Goal: Information Seeking & Learning: Learn about a topic

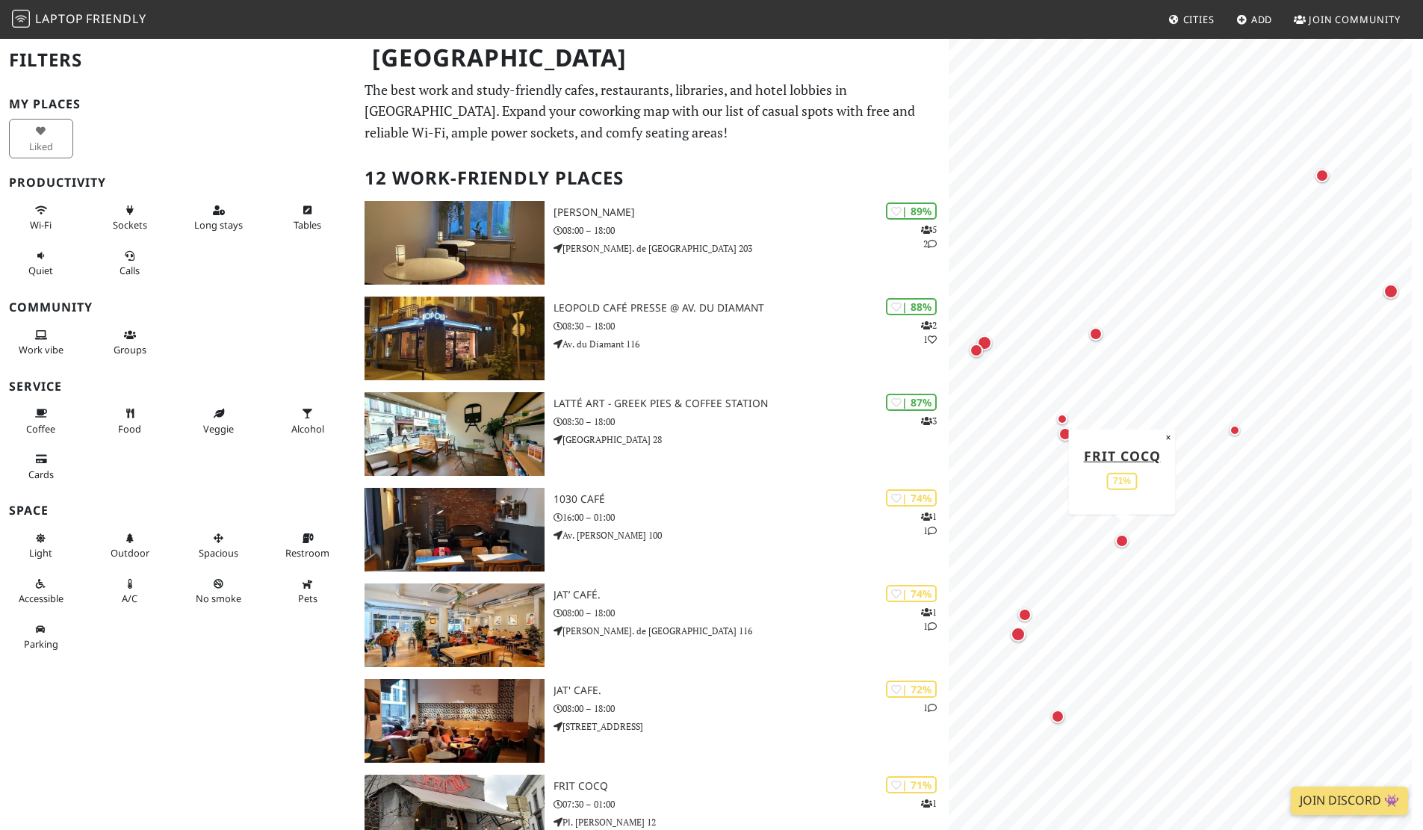
click at [1127, 549] on div "Map marker" at bounding box center [1121, 540] width 19 height 19
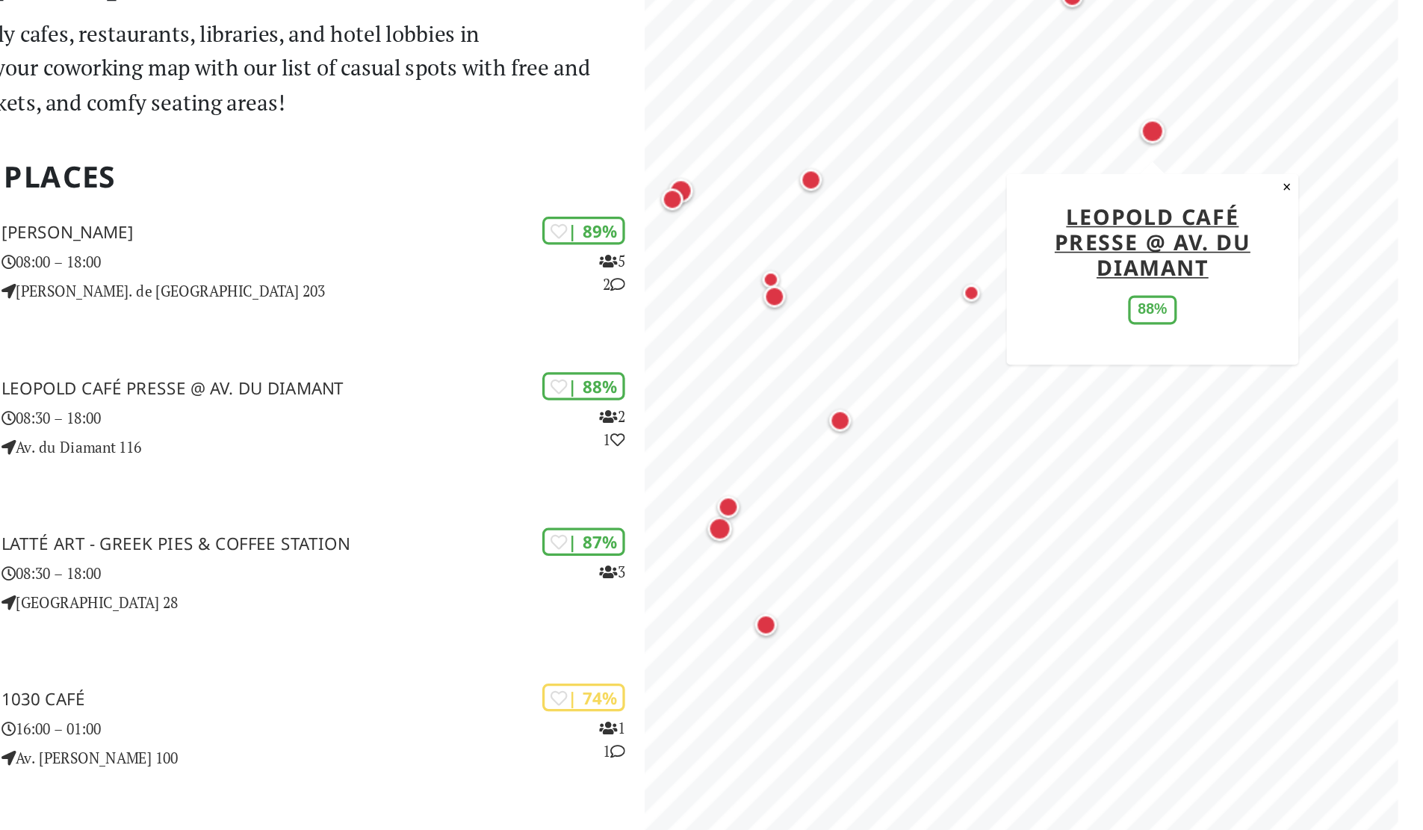
click at [1262, 145] on div "Map marker" at bounding box center [1260, 150] width 15 height 15
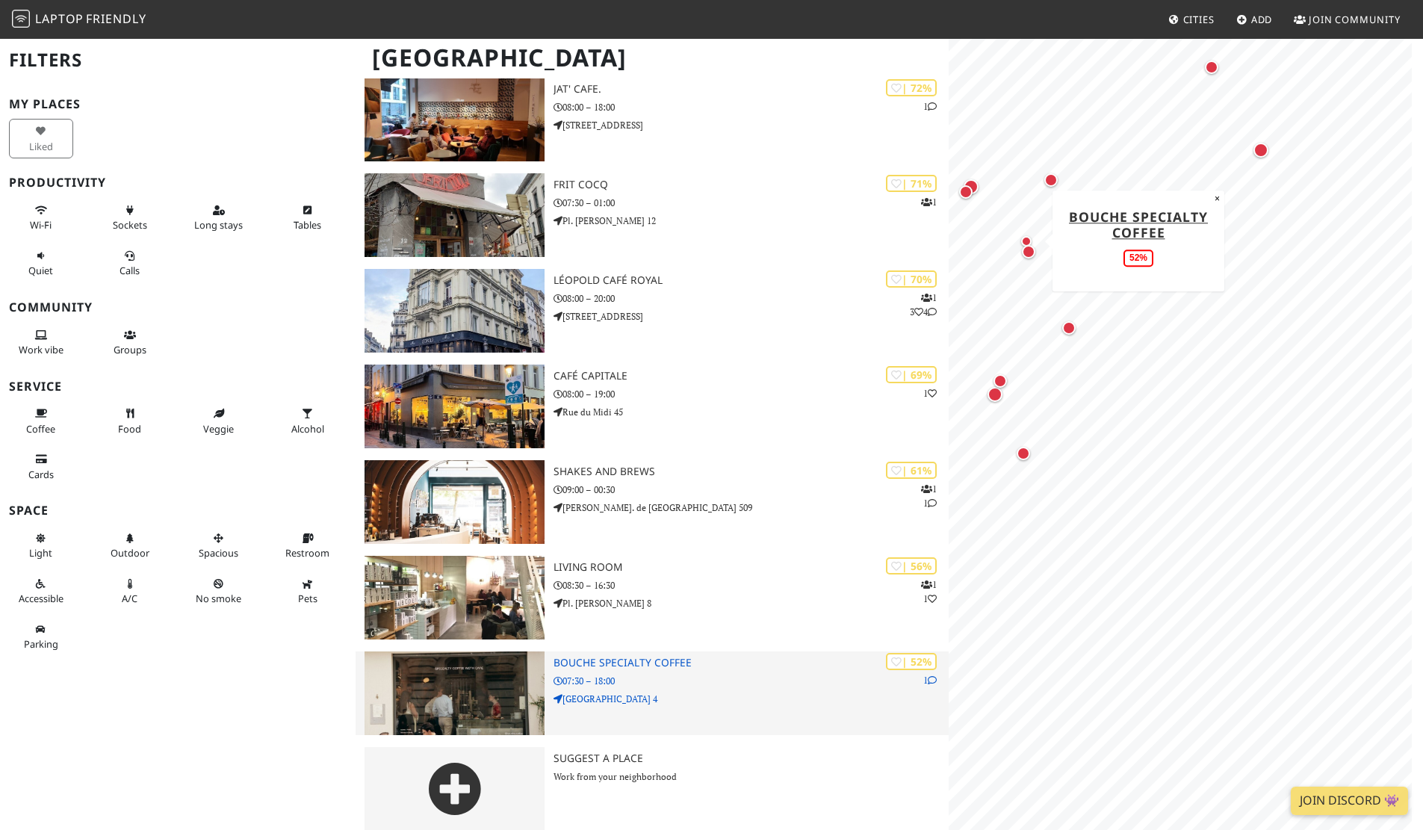
scroll to position [614, 0]
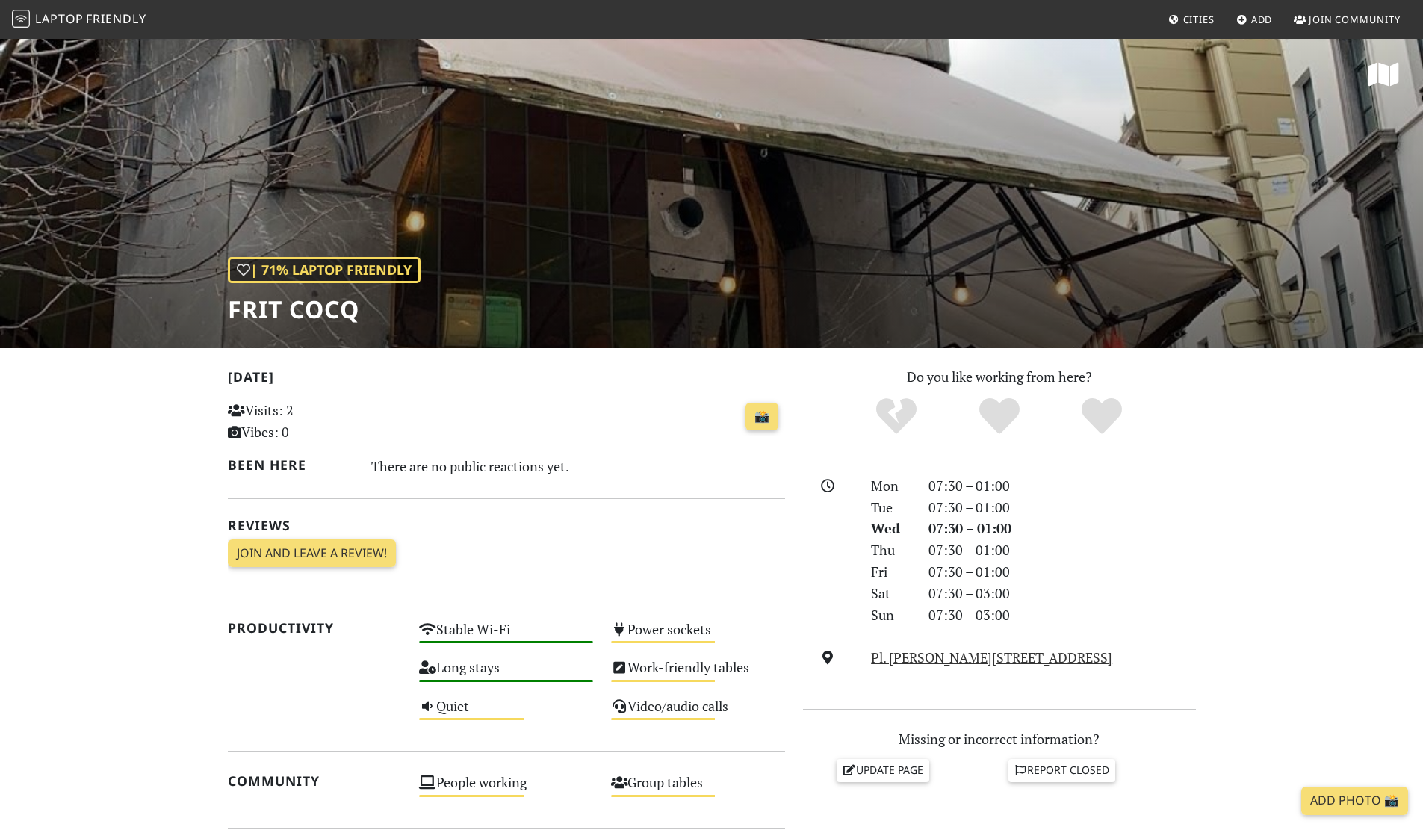
click at [653, 211] on div "| 71% Laptop Friendly Frit Cocq" at bounding box center [711, 192] width 1423 height 311
click at [338, 312] on h1 "Frit Cocq" at bounding box center [324, 309] width 193 height 28
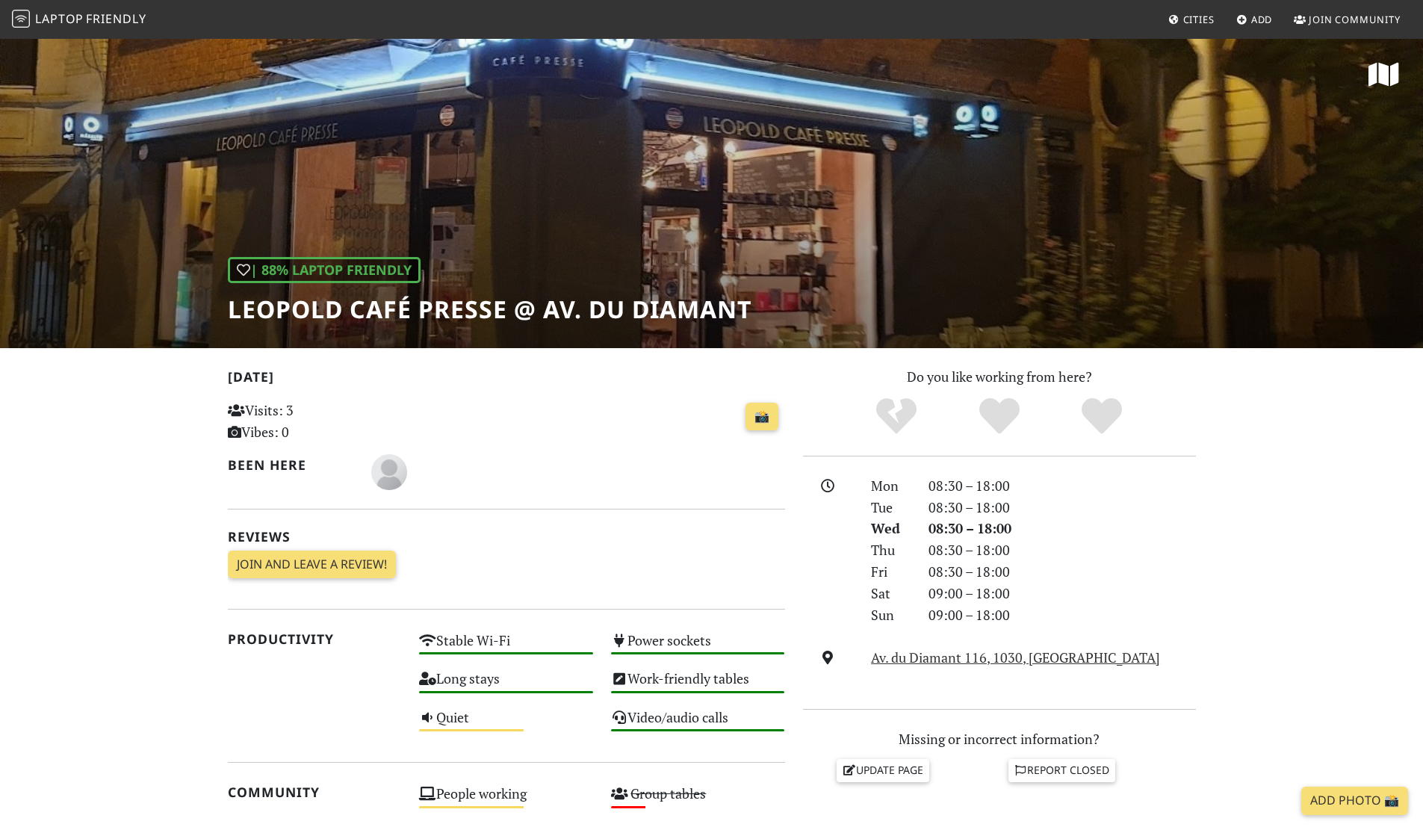
click at [592, 314] on h1 "Leopold Café Presse @ Av. du Diamant" at bounding box center [490, 309] width 524 height 28
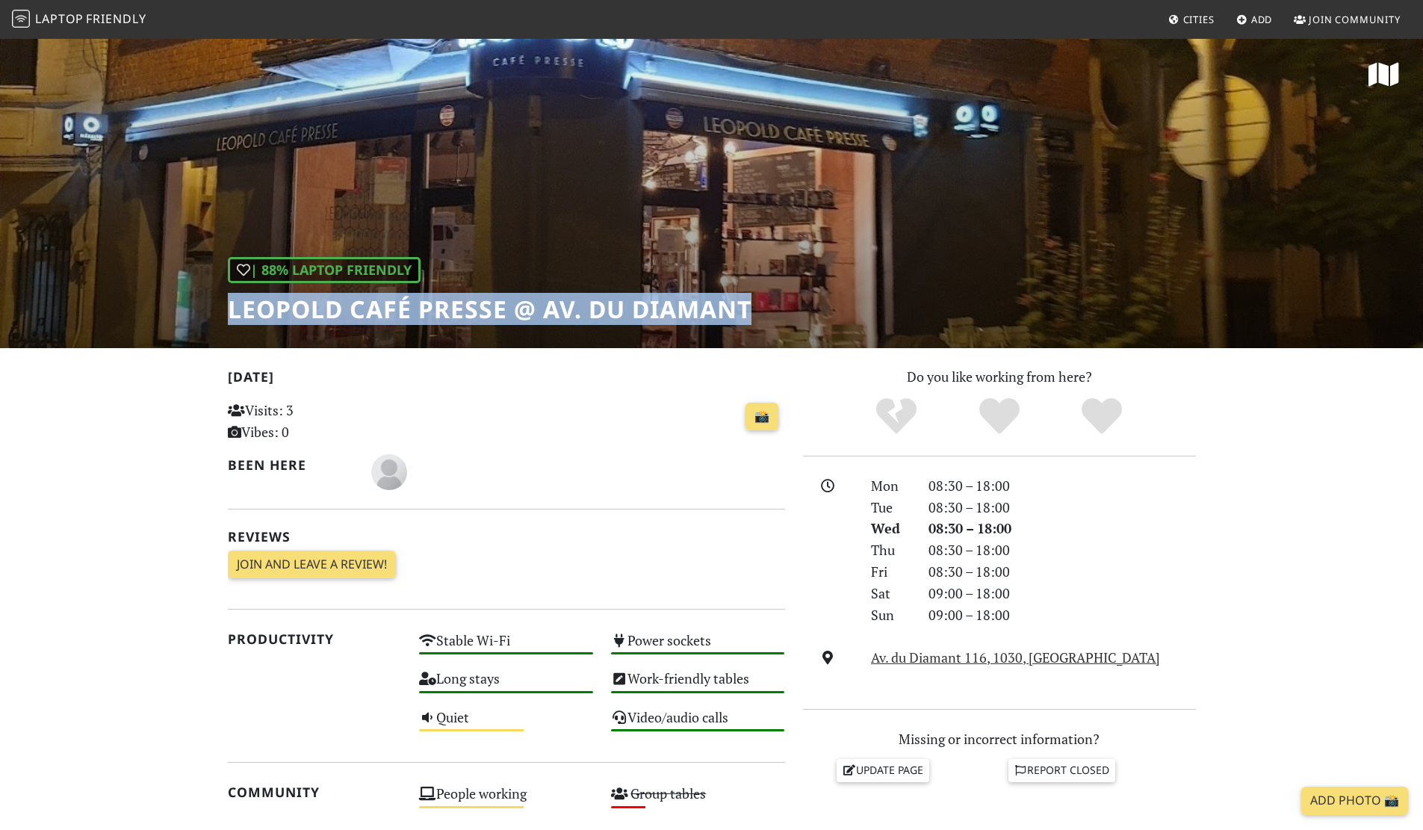
click at [592, 314] on h1 "Leopold Café Presse @ Av. du Diamant" at bounding box center [490, 309] width 524 height 28
